Goal: Navigation & Orientation: Find specific page/section

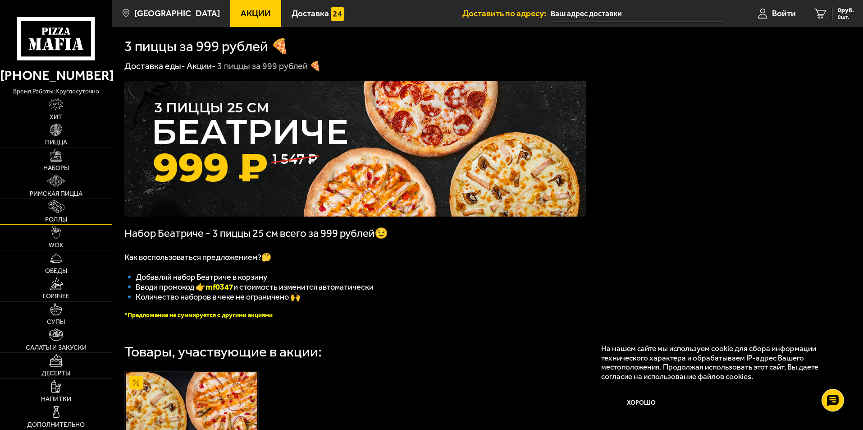
click at [55, 209] on img at bounding box center [56, 206] width 16 height 13
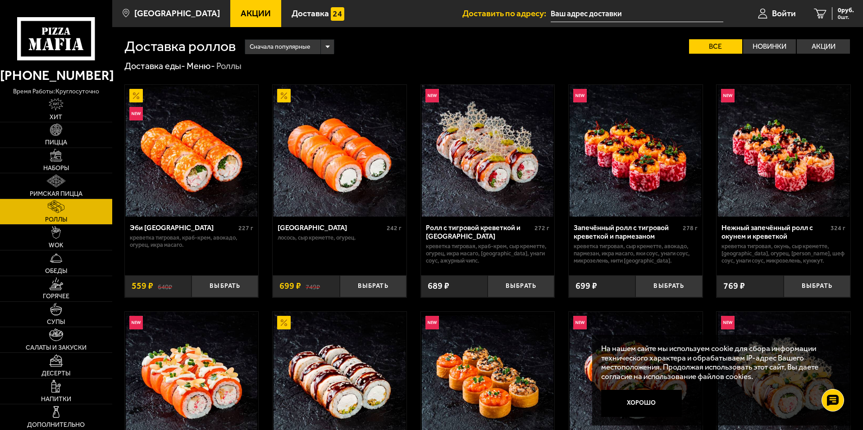
click at [241, 17] on span "Акции" at bounding box center [256, 13] width 30 height 9
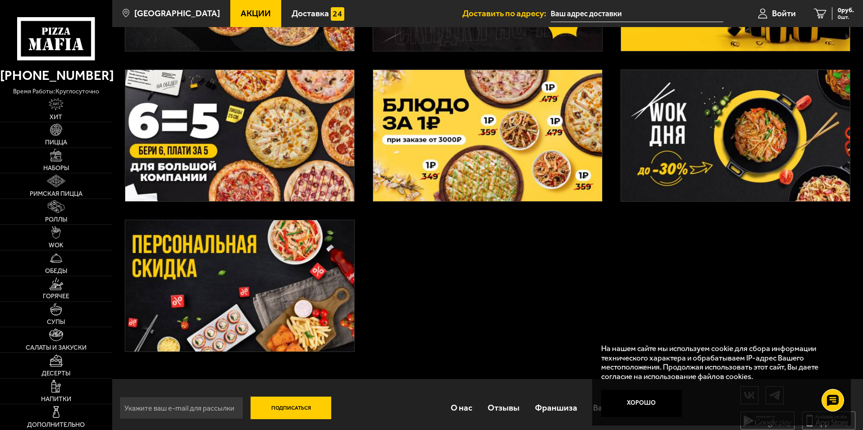
scroll to position [325, 0]
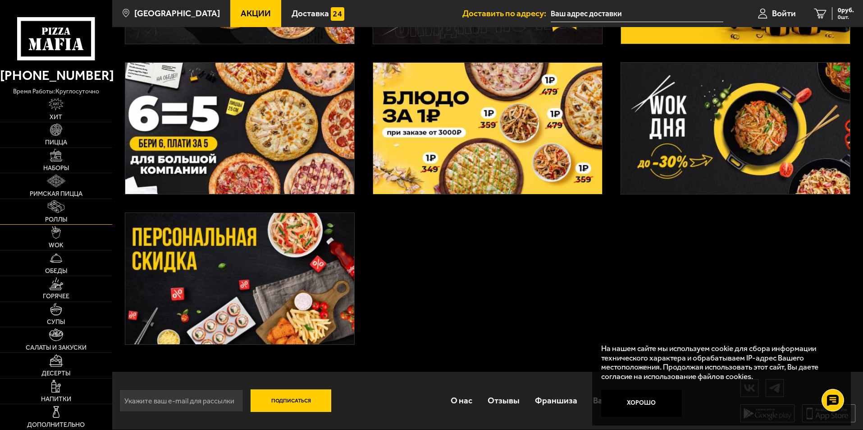
click at [57, 215] on link "Роллы" at bounding box center [56, 211] width 112 height 25
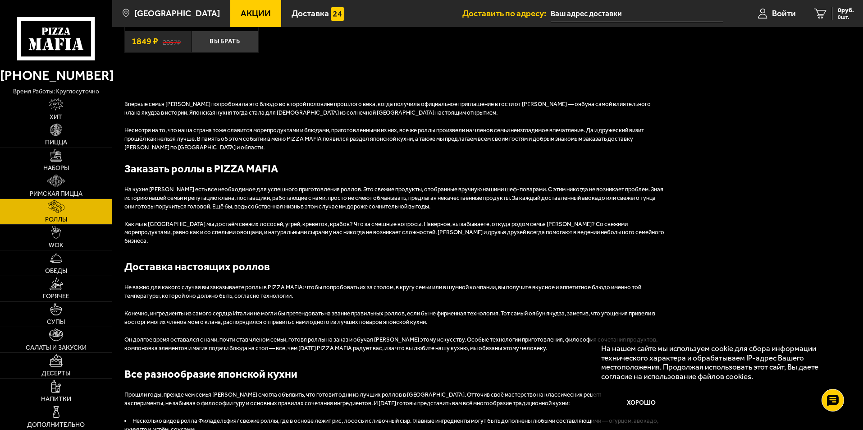
scroll to position [947, 0]
